Goal: Contribute content: Contribute content

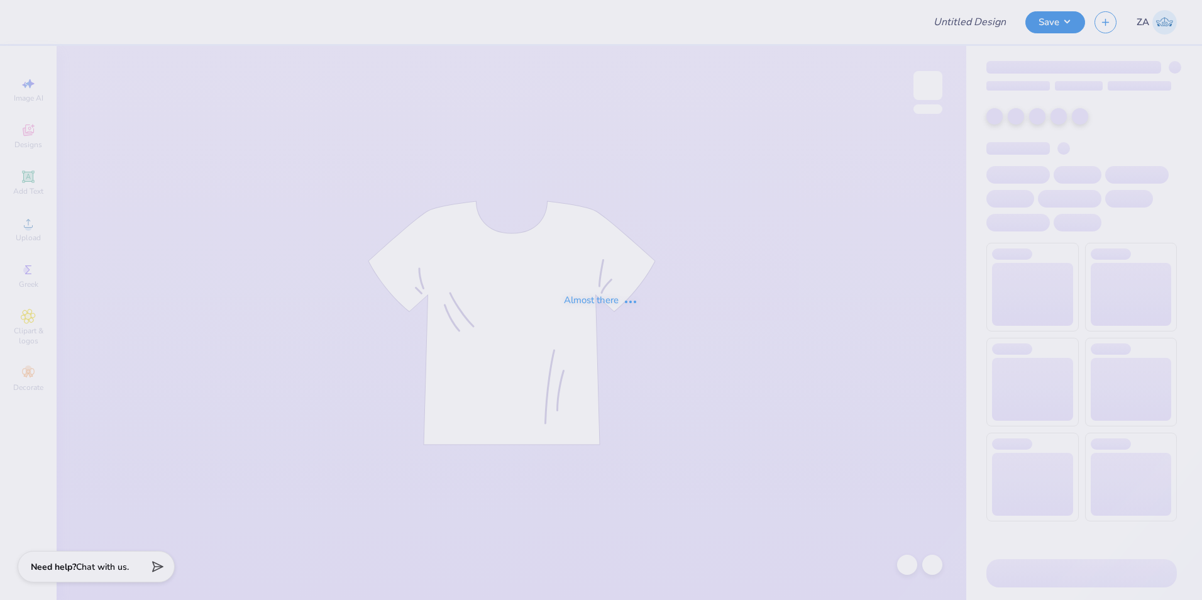
type input "Boulder Sig Tau Rush F25"
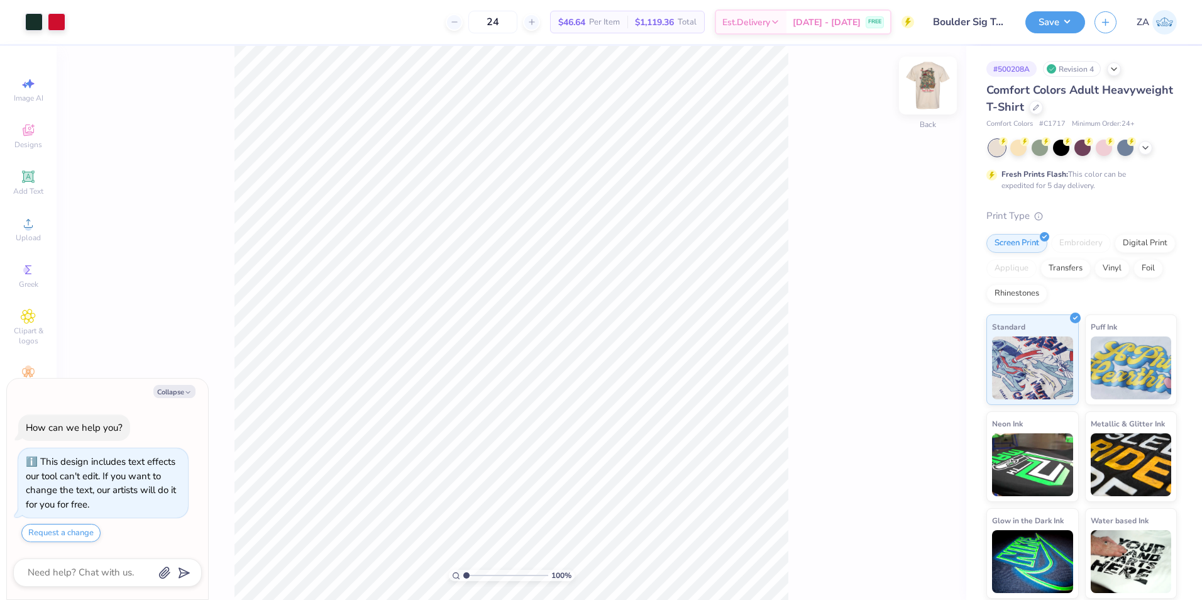
click at [928, 91] on img at bounding box center [928, 85] width 50 height 50
click at [50, 220] on div "Upload" at bounding box center [28, 229] width 44 height 37
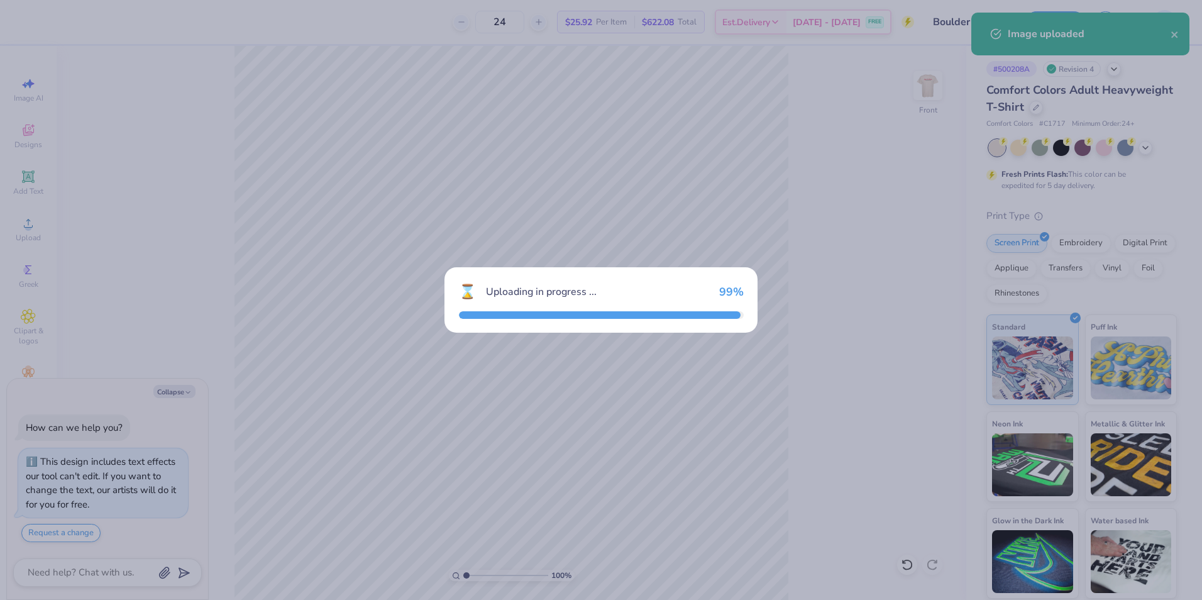
type textarea "x"
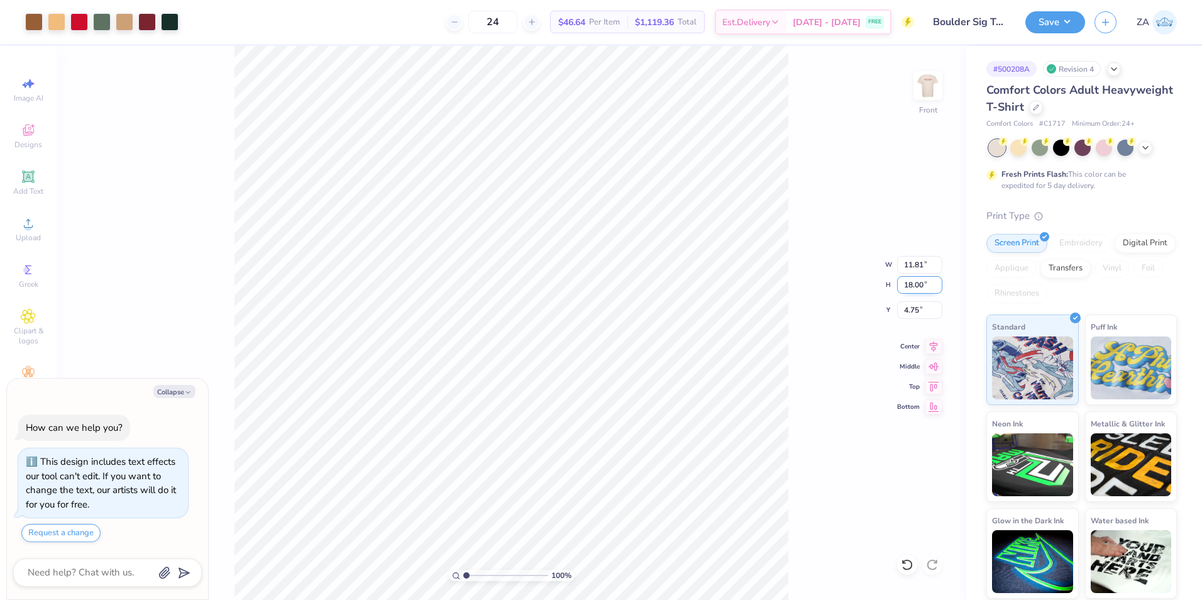
drag, startPoint x: 901, startPoint y: 280, endPoint x: 927, endPoint y: 281, distance: 26.4
click at [927, 281] on input "18.00" at bounding box center [919, 285] width 45 height 18
type input "15.00"
type textarea "x"
type input "9.84"
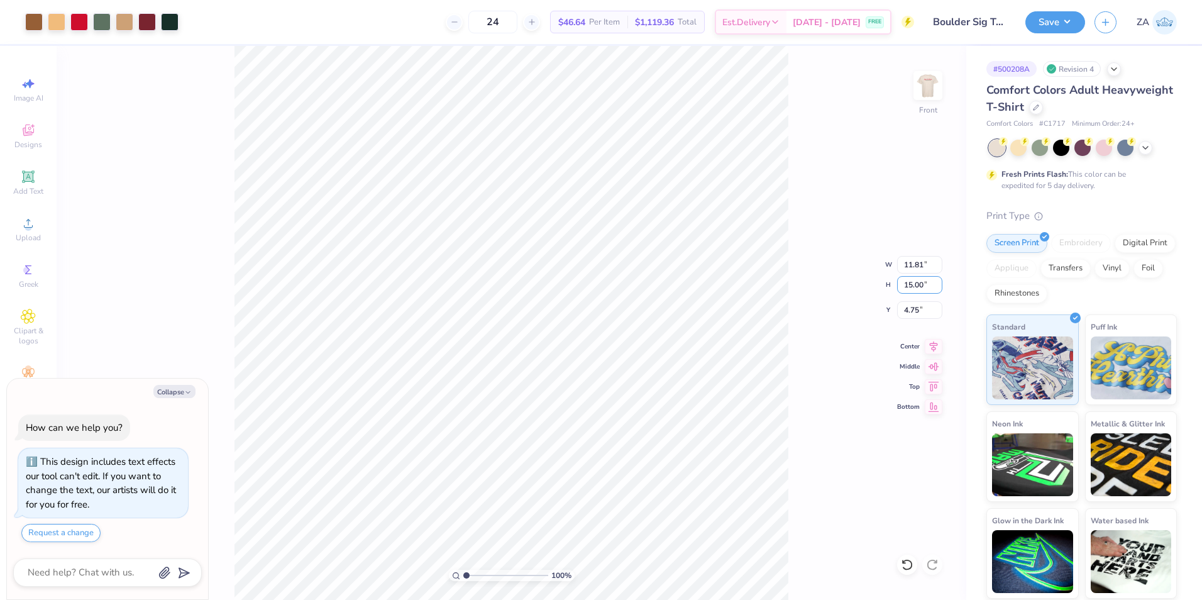
type input "6.25"
drag, startPoint x: 920, startPoint y: 304, endPoint x: 872, endPoint y: 300, distance: 47.9
click at [872, 300] on div "100 % Front W 9.84 9.84 " H 15.00 15.00 " Y 6.25 6.25 " Center Middle Top Bottom" at bounding box center [512, 323] width 910 height 554
type textarea "x"
drag, startPoint x: 916, startPoint y: 313, endPoint x: 924, endPoint y: 314, distance: 8.3
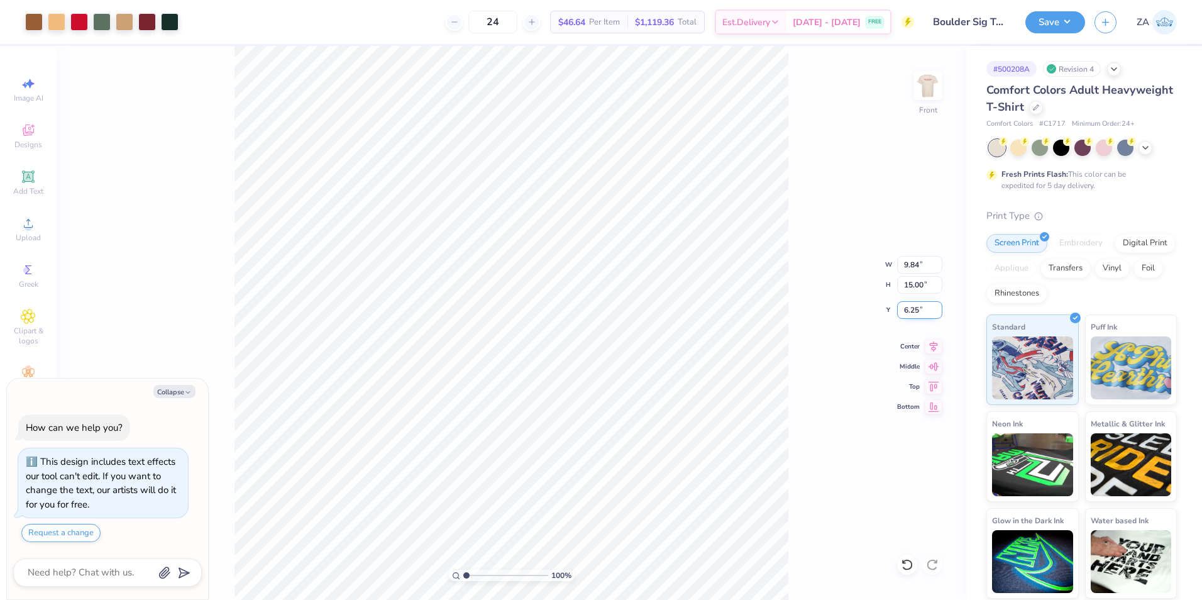
click at [924, 314] on input "6.25" at bounding box center [919, 310] width 45 height 18
type input "3.00"
click at [914, 294] on div "100 % Front W 9.84 9.84 " H 15.00 15.00 " Y 3.00 3.00 " Center Middle Top Bottom" at bounding box center [512, 323] width 910 height 554
click at [911, 268] on div "100 % Front W 9.84 9.84 " H 15.00 15.00 " Y 3.00 3.00 " Center Middle Top Bottom" at bounding box center [512, 323] width 910 height 554
click at [933, 89] on img at bounding box center [928, 85] width 50 height 50
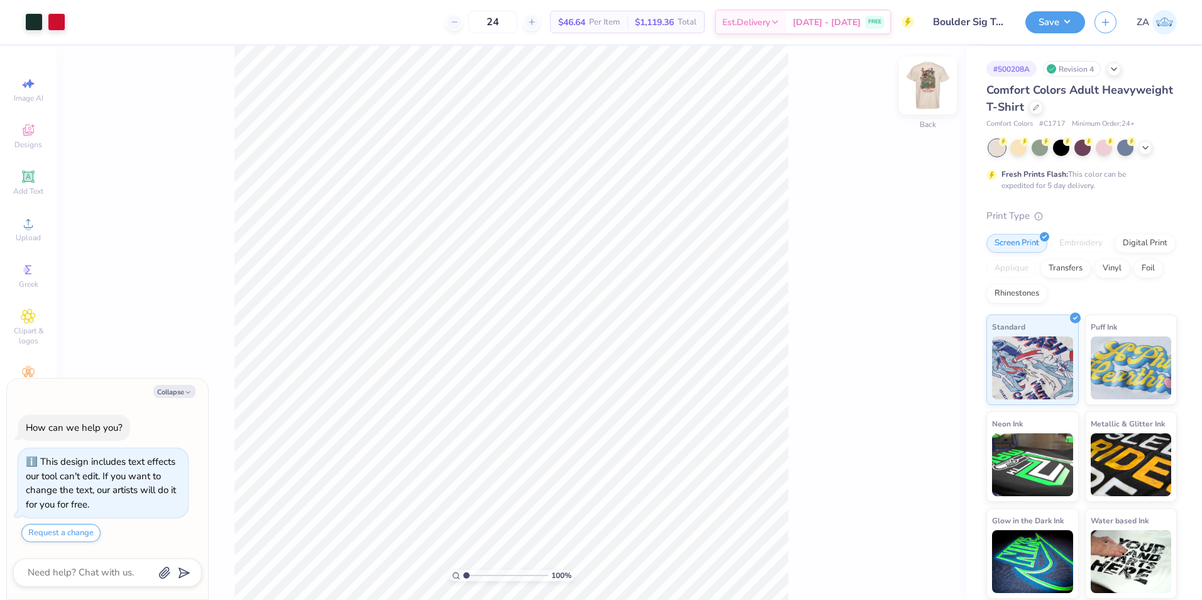
click at [928, 80] on img at bounding box center [928, 85] width 50 height 50
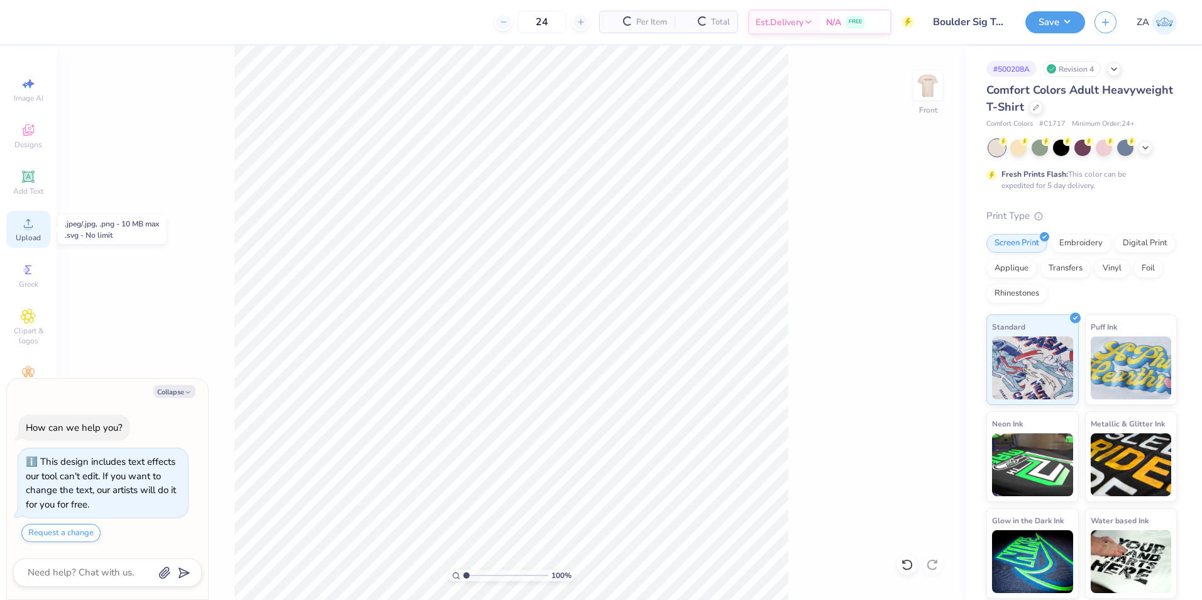
click at [28, 228] on circle at bounding box center [28, 227] width 7 height 7
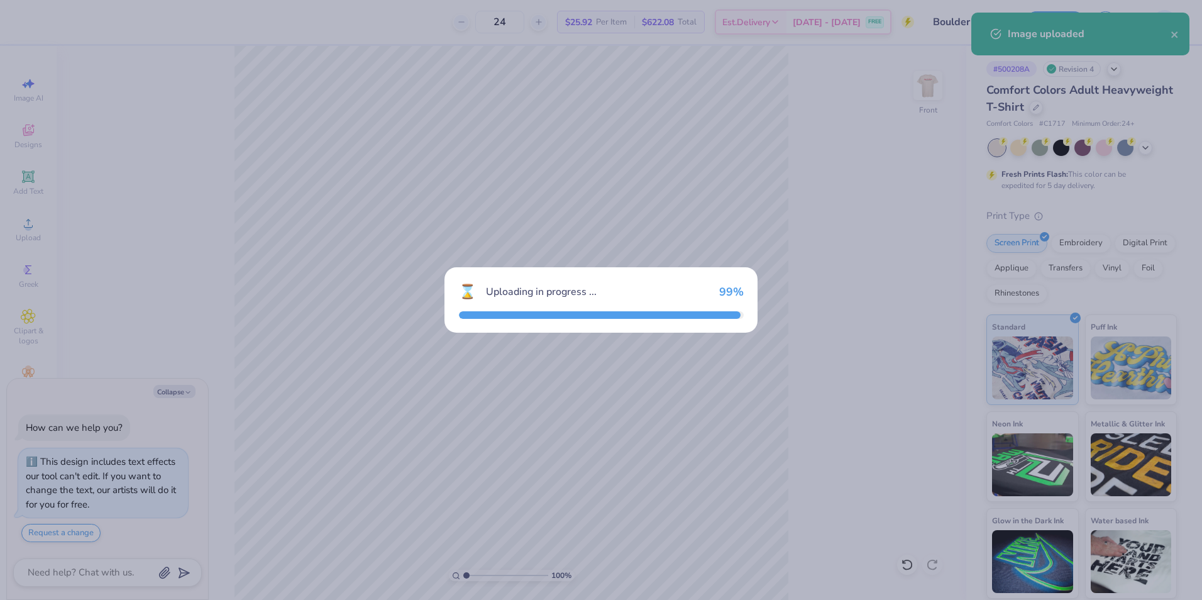
type textarea "x"
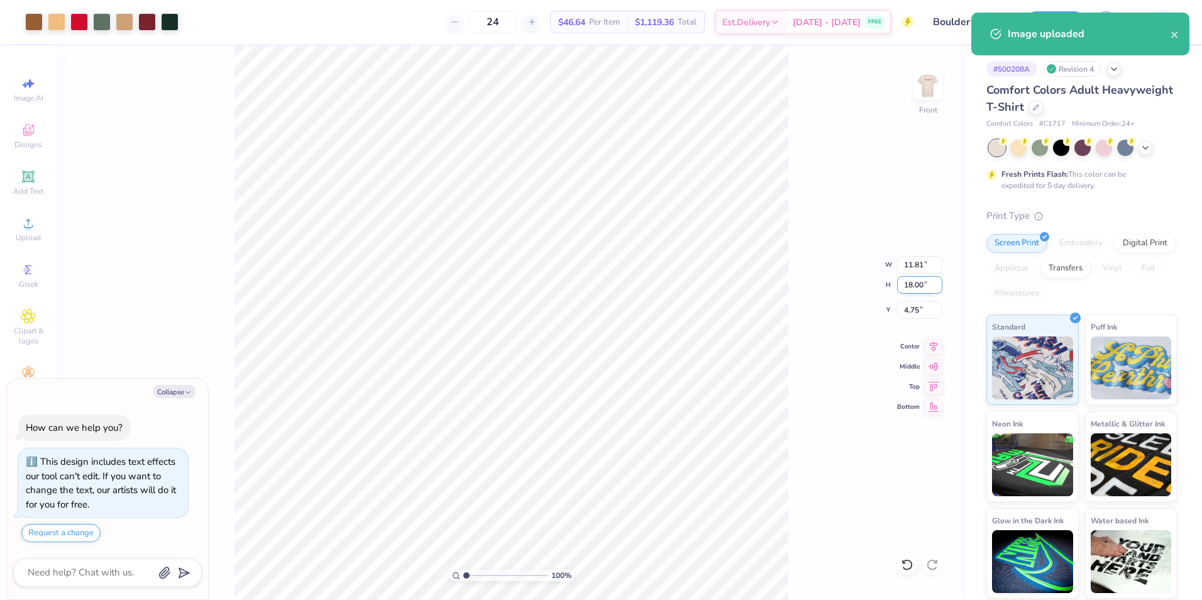
drag, startPoint x: 906, startPoint y: 287, endPoint x: 923, endPoint y: 288, distance: 17.0
click at [923, 288] on input "18.00" at bounding box center [919, 285] width 45 height 18
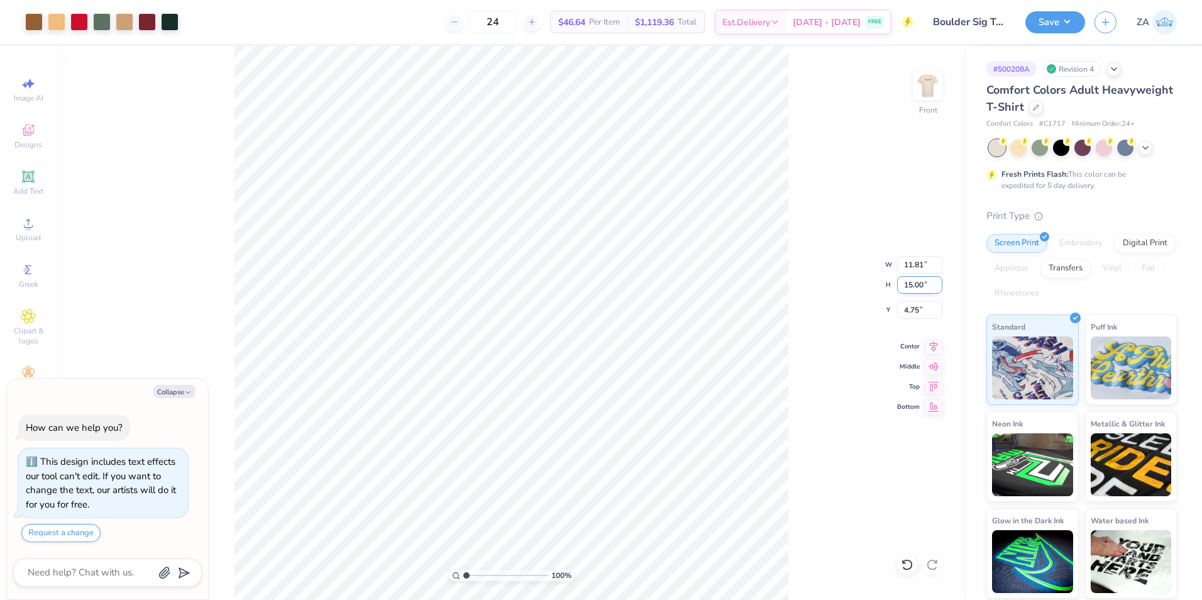
type input "15.00"
click at [922, 305] on input "4.75" at bounding box center [919, 310] width 45 height 18
type textarea "x"
type input "9.84"
click at [922, 311] on input "6.25" at bounding box center [919, 310] width 45 height 18
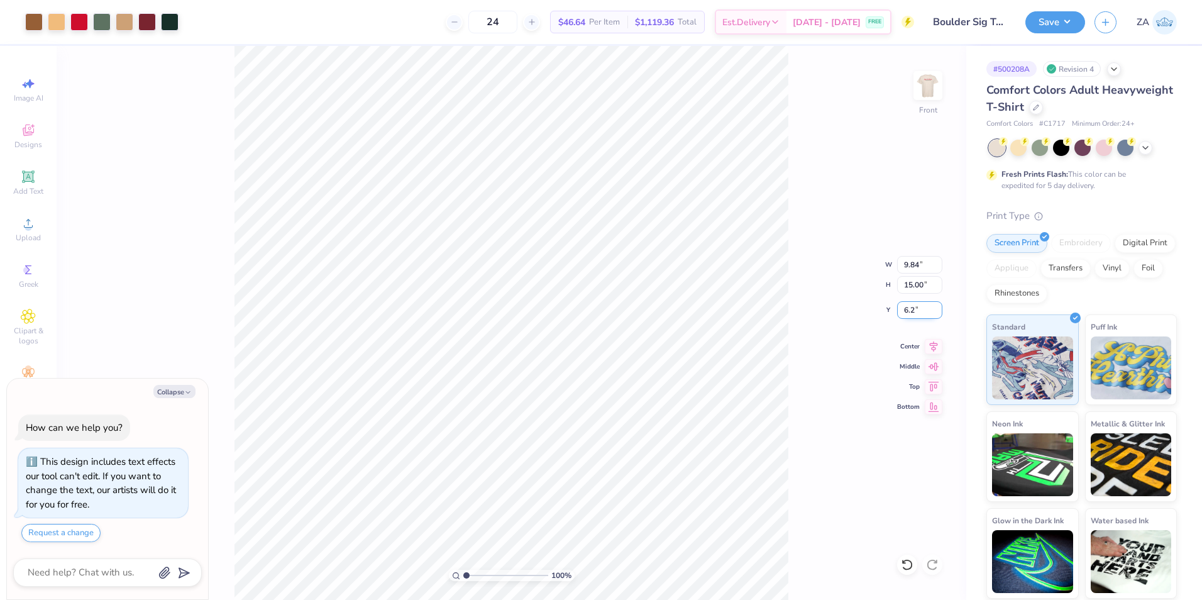
type input "6"
type input "3.00"
click at [947, 84] on img at bounding box center [928, 85] width 50 height 50
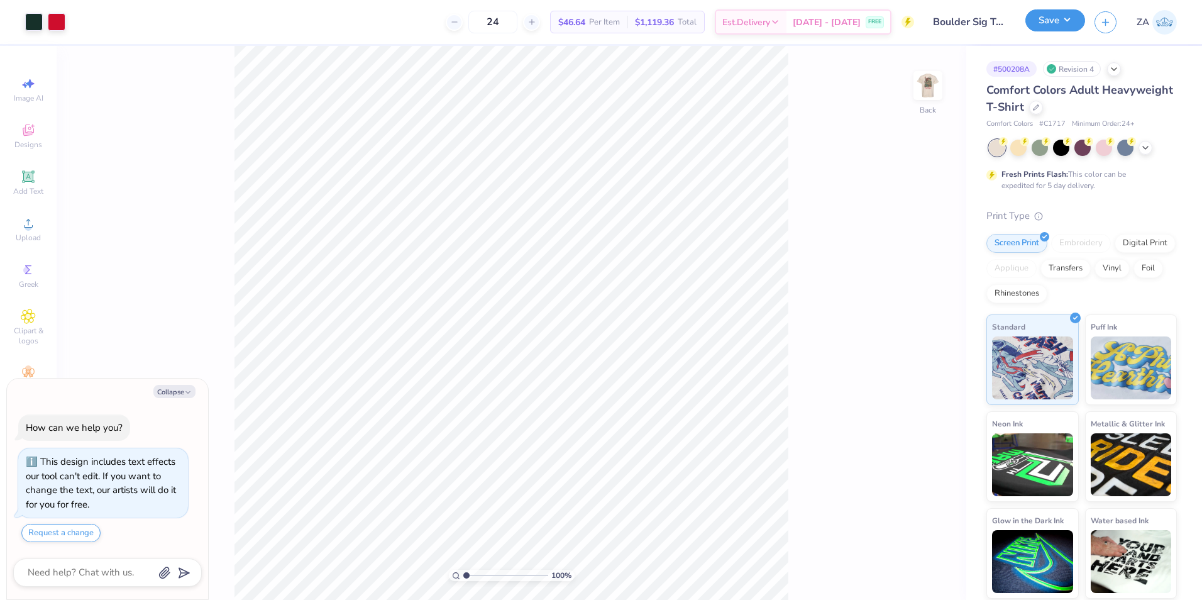
click at [1037, 26] on button "Save" at bounding box center [1055, 20] width 60 height 22
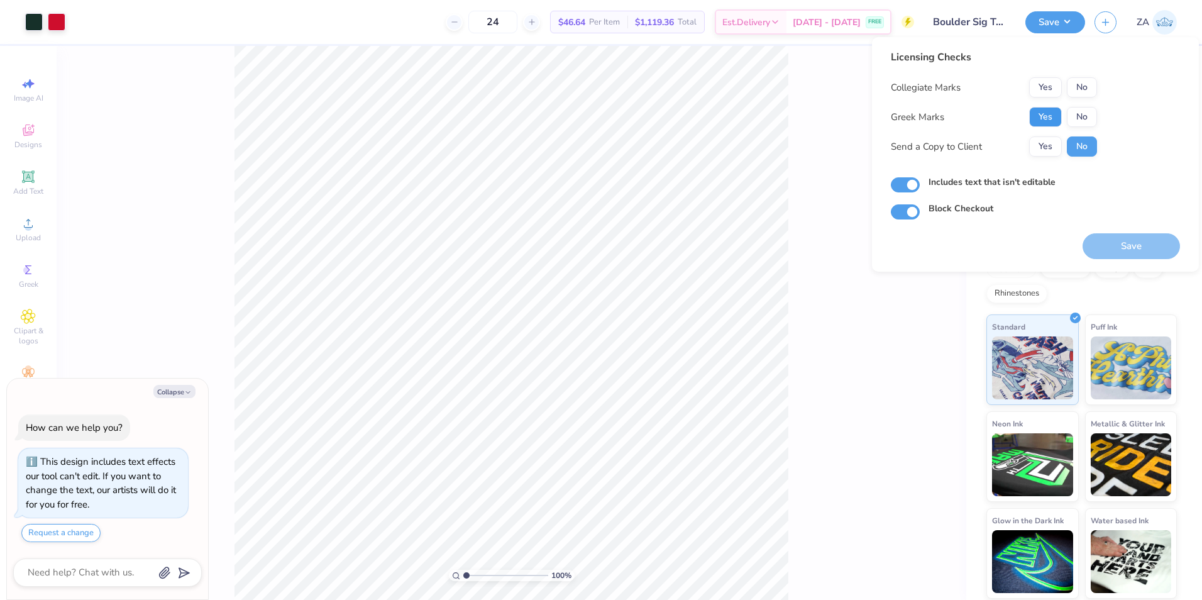
click at [1052, 111] on button "Yes" at bounding box center [1045, 117] width 33 height 20
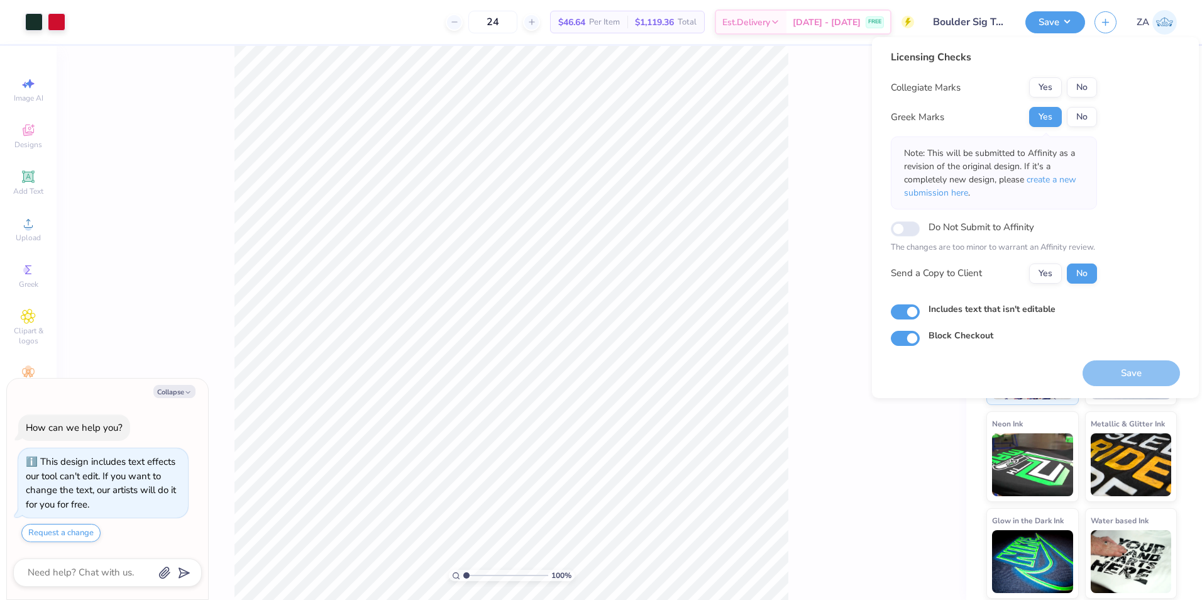
click at [1076, 86] on button "No" at bounding box center [1082, 87] width 30 height 20
click at [1130, 368] on button "Save" at bounding box center [1130, 373] width 97 height 26
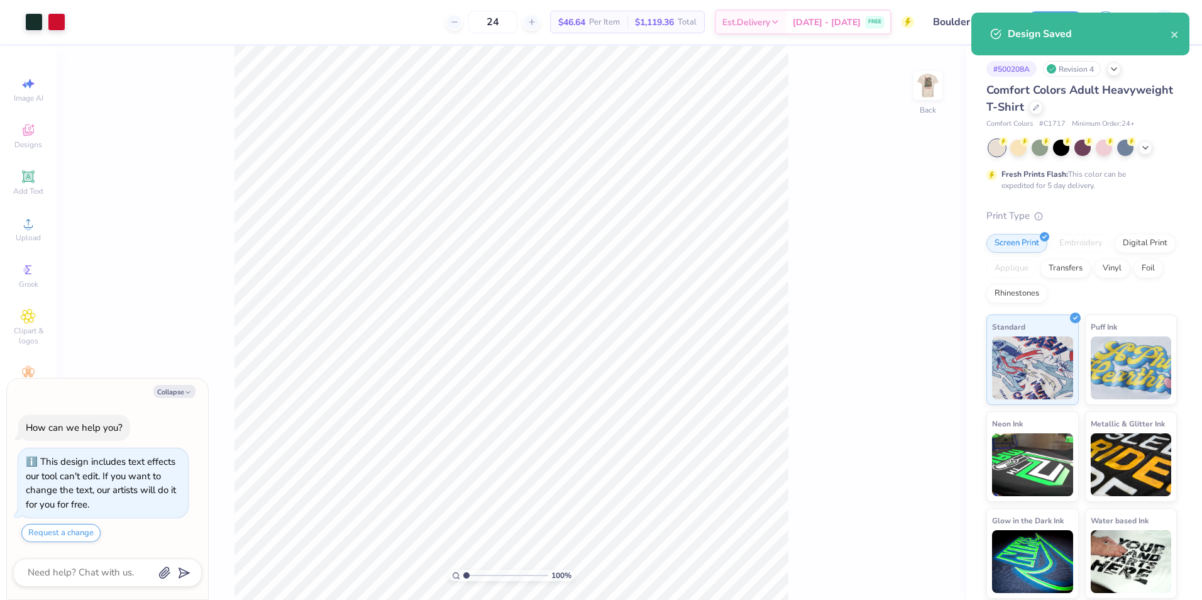
type textarea "x"
